Goal: Task Accomplishment & Management: Manage account settings

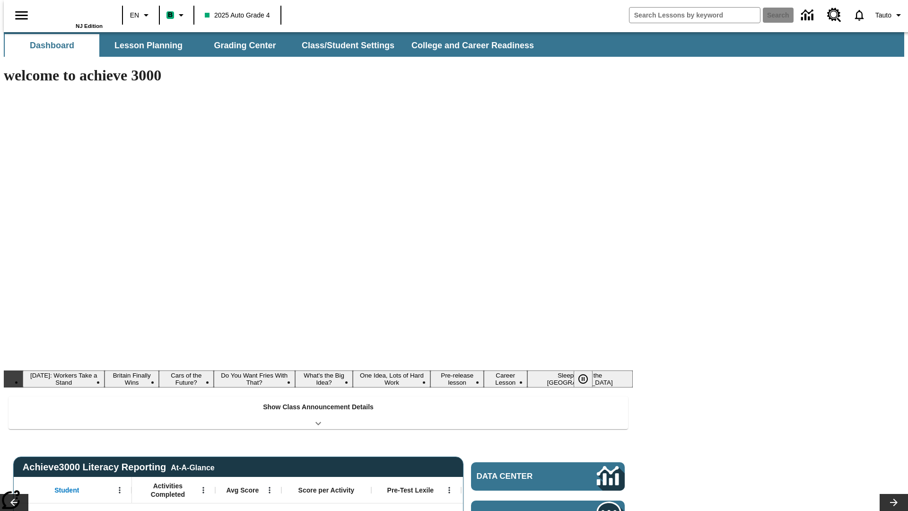
type input "-1"
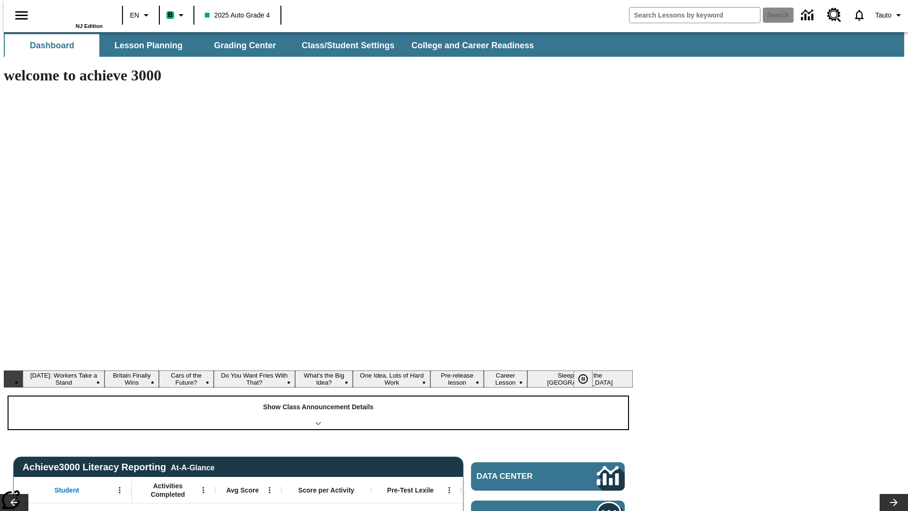
click at [318, 396] on div "Show Class Announcement Details" at bounding box center [318, 412] width 619 height 33
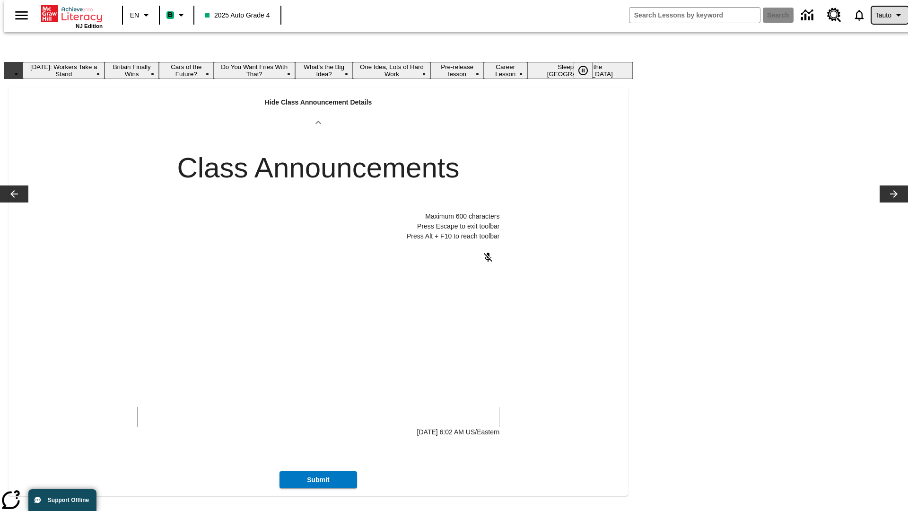
click at [885, 15] on span "Tauto" at bounding box center [883, 15] width 16 height 10
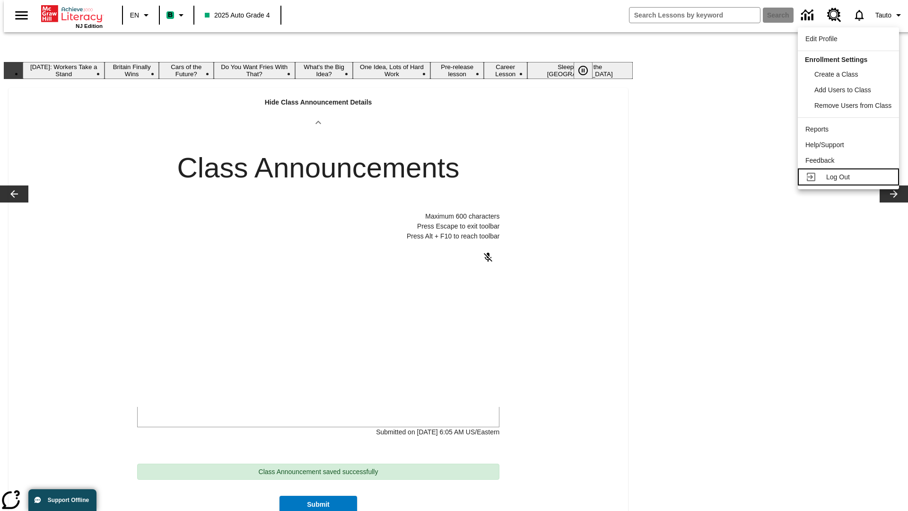
click at [849, 177] on span "Log Out" at bounding box center [838, 177] width 24 height 8
